Goal: Use online tool/utility: Use online tool/utility

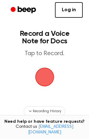
click at [45, 74] on span "button" at bounding box center [44, 77] width 20 height 20
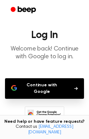
scroll to position [10, 0]
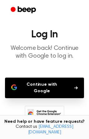
click at [64, 87] on button "Continue with Google" at bounding box center [44, 88] width 79 height 21
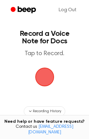
click at [43, 77] on span "button" at bounding box center [44, 76] width 21 height 21
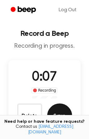
click at [60, 109] on button "Save" at bounding box center [59, 116] width 25 height 25
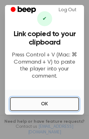
click at [60, 102] on button "OK" at bounding box center [44, 104] width 69 height 14
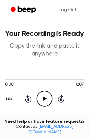
click at [46, 97] on icon "Play Audio" at bounding box center [44, 99] width 16 height 16
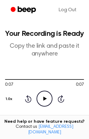
click at [44, 97] on icon "Play Audio" at bounding box center [44, 99] width 16 height 16
click at [44, 97] on icon at bounding box center [44, 99] width 3 height 4
